Goal: Answer question/provide support: Share knowledge or assist other users

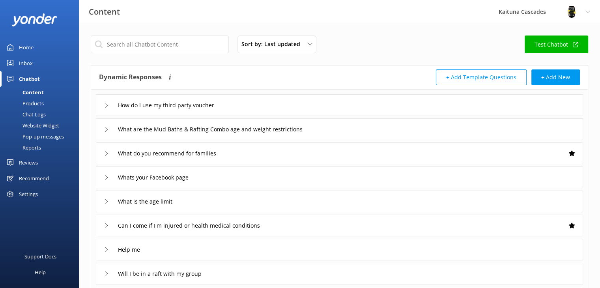
click at [546, 47] on link "Test Chatbot" at bounding box center [556, 44] width 63 height 18
click at [31, 50] on div "Home" at bounding box center [26, 47] width 15 height 16
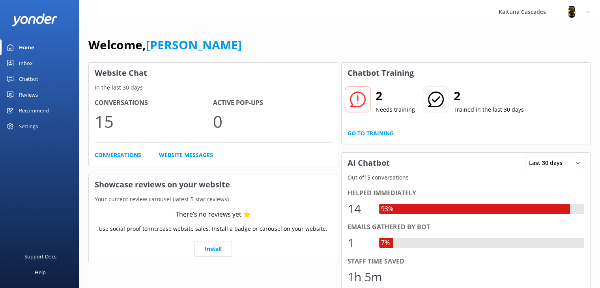
click at [362, 108] on div at bounding box center [358, 99] width 26 height 26
click at [362, 102] on icon at bounding box center [358, 99] width 16 height 16
click at [381, 134] on link "Go to Training" at bounding box center [370, 133] width 46 height 9
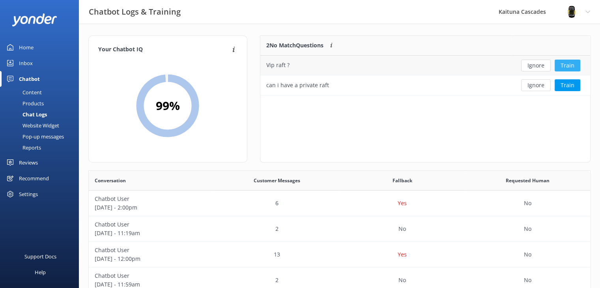
click at [566, 65] on button "Train" at bounding box center [567, 66] width 26 height 12
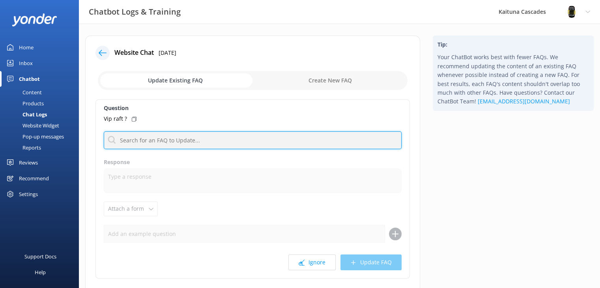
click at [140, 138] on input "text" at bounding box center [253, 140] width 298 height 18
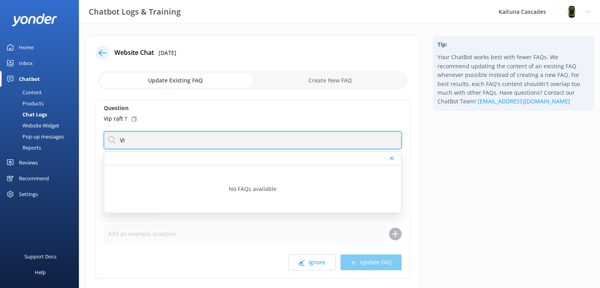
type input "V"
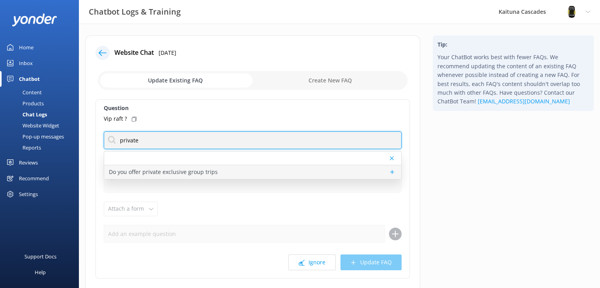
type input "private"
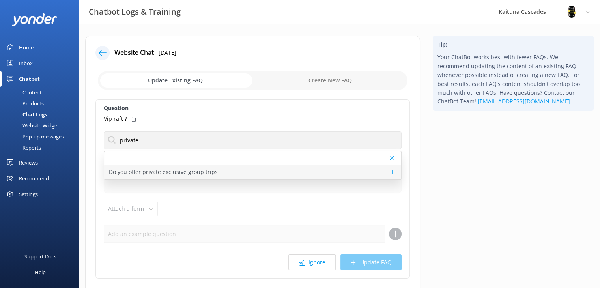
click at [189, 174] on p "Do you offer private exclusive group trips" at bounding box center [163, 172] width 109 height 9
type textarea "You can totally lock in a VIP experience by booking an exclusive raft for just …"
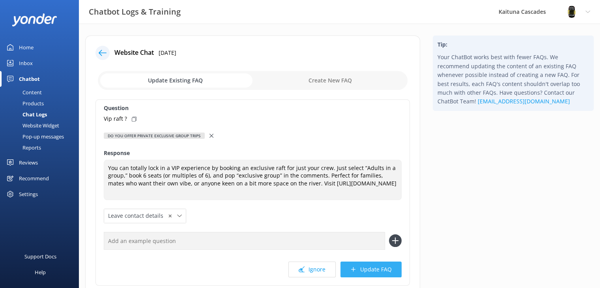
click at [356, 269] on icon at bounding box center [353, 269] width 6 height 6
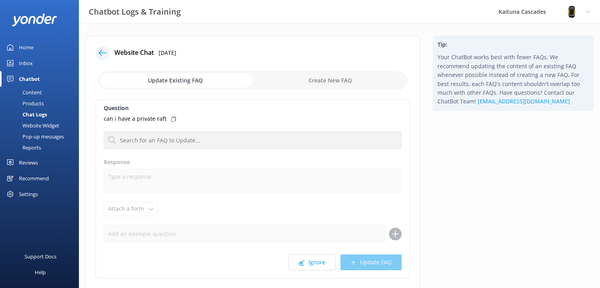
click at [98, 50] on div at bounding box center [102, 53] width 14 height 14
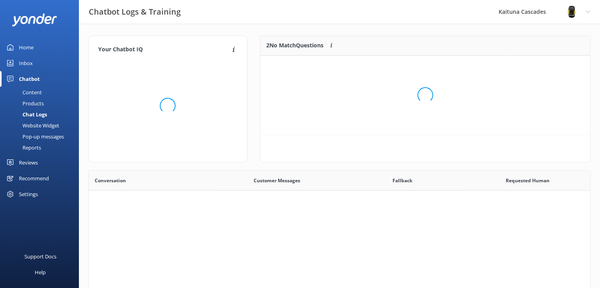
scroll to position [270, 495]
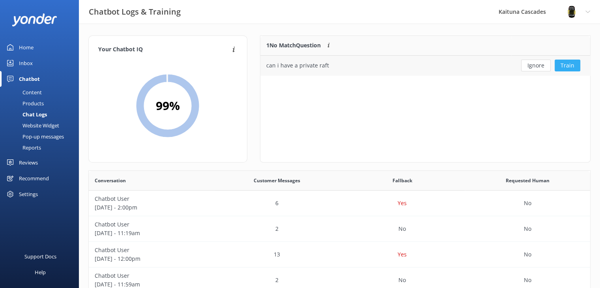
click at [566, 65] on button "Train" at bounding box center [567, 66] width 26 height 12
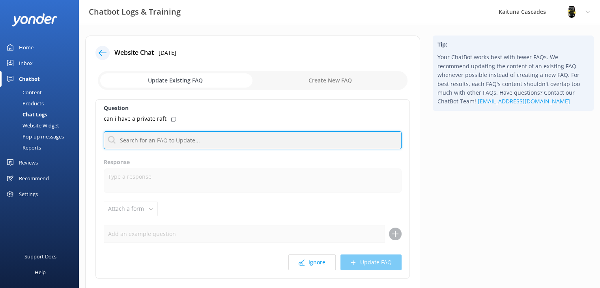
click at [163, 131] on input "text" at bounding box center [253, 140] width 298 height 18
type input "private"
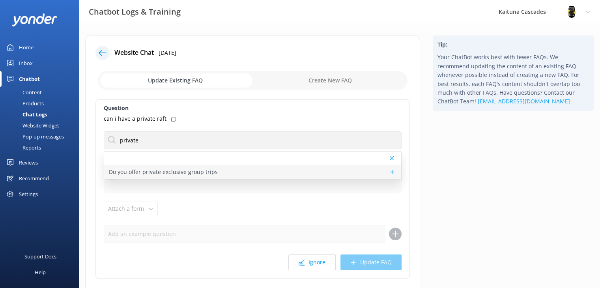
click at [182, 174] on p "Do you offer private exclusive group trips" at bounding box center [163, 172] width 109 height 9
type textarea "You can totally lock in a VIP experience by booking an exclusive raft for just …"
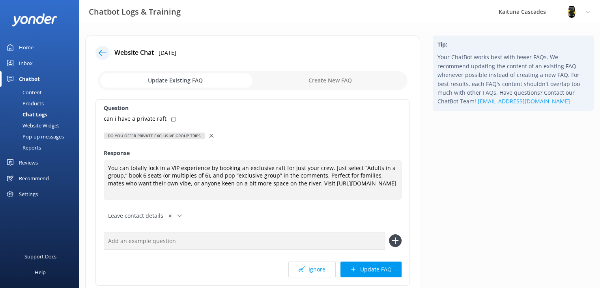
click at [362, 269] on button "Update FAQ" at bounding box center [370, 269] width 61 height 16
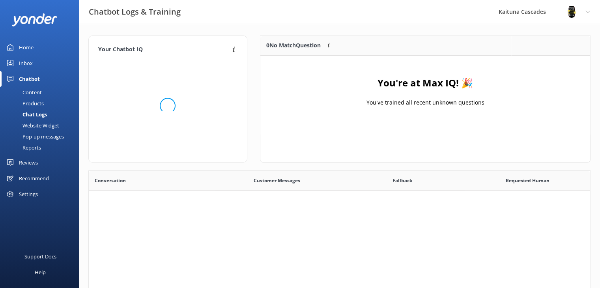
scroll to position [92, 324]
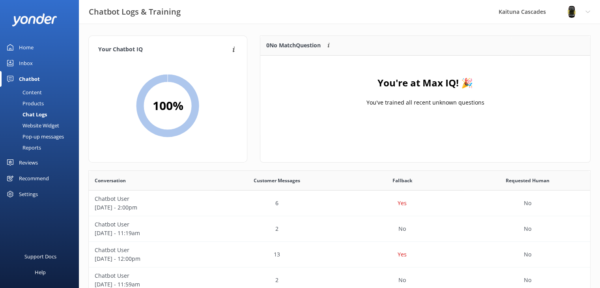
click at [31, 46] on div "Home" at bounding box center [26, 47] width 15 height 16
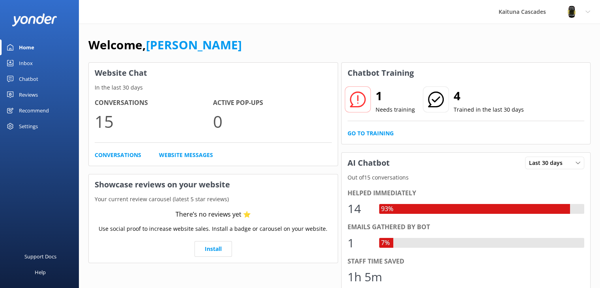
click at [353, 98] on icon at bounding box center [358, 99] width 16 height 16
click at [369, 131] on link "Go to Training" at bounding box center [370, 133] width 46 height 9
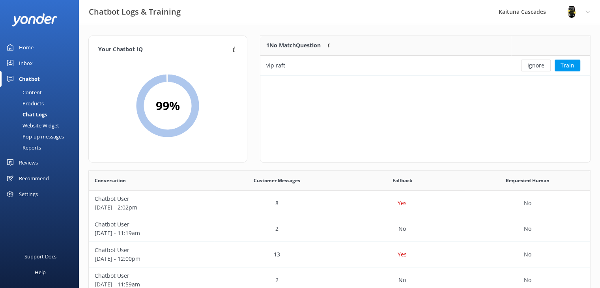
click at [42, 43] on link "Home" at bounding box center [39, 47] width 79 height 16
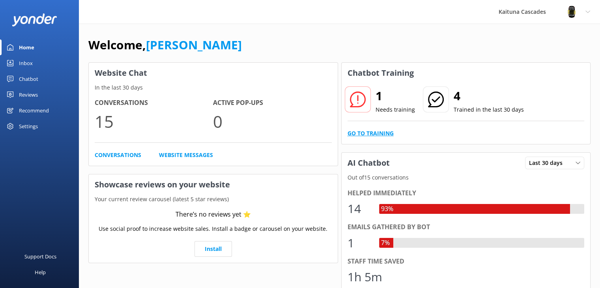
click at [390, 134] on link "Go to Training" at bounding box center [370, 133] width 46 height 9
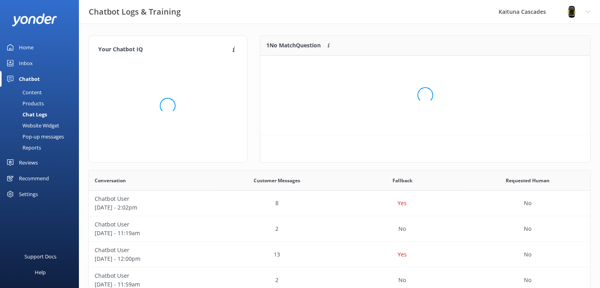
scroll to position [6, 6]
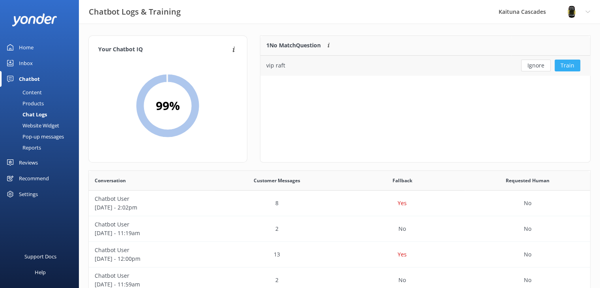
click at [567, 66] on button "Train" at bounding box center [567, 66] width 26 height 12
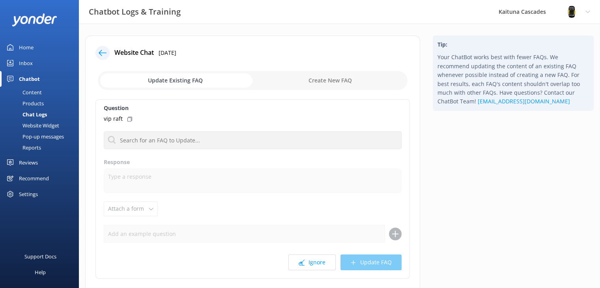
click at [473, 189] on div "Tip: Your ChatBot works best with fewer FAQs. We recommend updating the content…" at bounding box center [513, 180] width 174 height 291
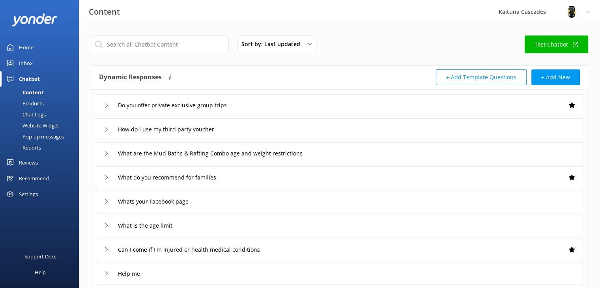
click at [552, 43] on link "Test Chatbot" at bounding box center [556, 44] width 63 height 18
click at [23, 51] on div "Home" at bounding box center [26, 47] width 15 height 16
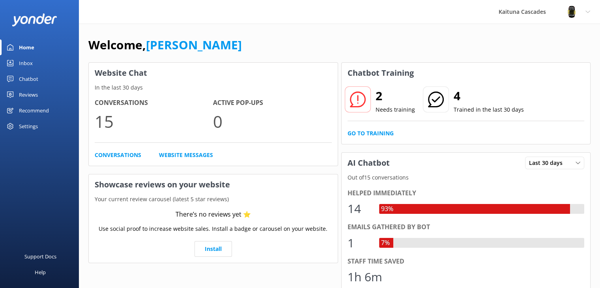
click at [378, 100] on h2 "2" at bounding box center [394, 95] width 39 height 19
click at [376, 134] on link "Go to Training" at bounding box center [370, 133] width 46 height 9
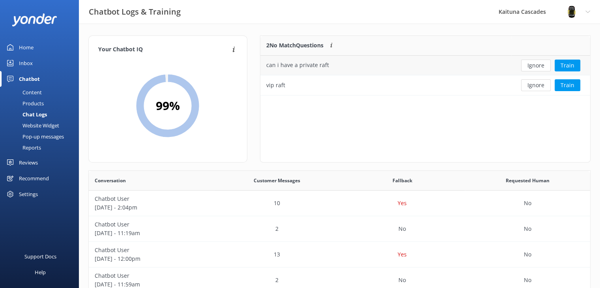
click at [294, 65] on div "can i have a private raft" at bounding box center [297, 65] width 63 height 9
click at [569, 65] on button "Train" at bounding box center [567, 66] width 26 height 12
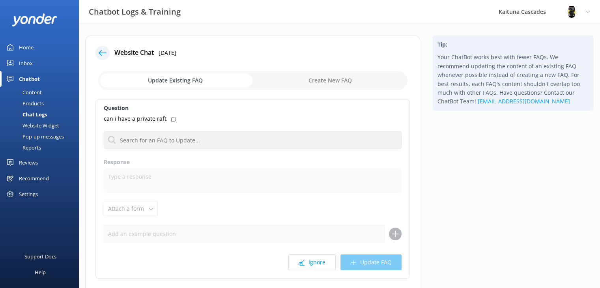
click at [104, 54] on icon at bounding box center [103, 53] width 8 height 8
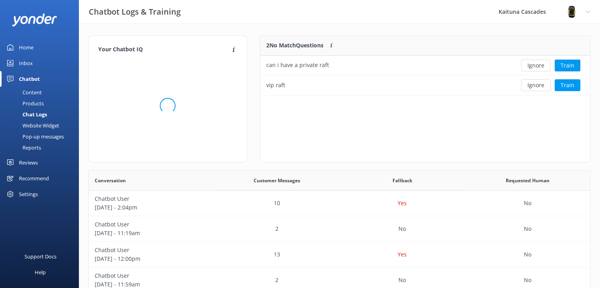
scroll to position [53, 324]
